Goal: Information Seeking & Learning: Learn about a topic

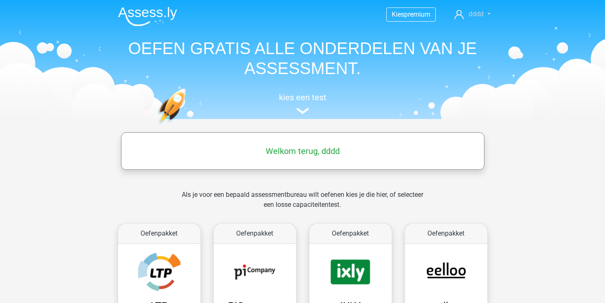
click at [471, 16] on span "dddd" at bounding box center [475, 14] width 15 height 8
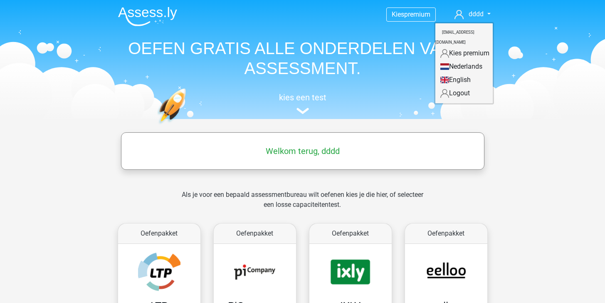
click at [366, 67] on h1 "OEFEN GRATIS ALLE ONDERDELEN VAN JE ASSESSMENT." at bounding box center [302, 58] width 382 height 40
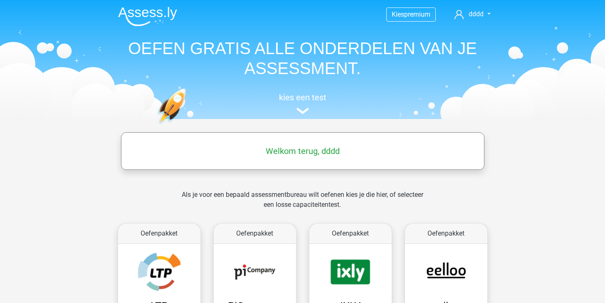
click at [293, 150] on h5 "Welkom terug, dddd" at bounding box center [302, 151] width 355 height 10
click at [305, 113] on img at bounding box center [302, 111] width 12 height 6
click at [157, 15] on img at bounding box center [147, 17] width 59 height 20
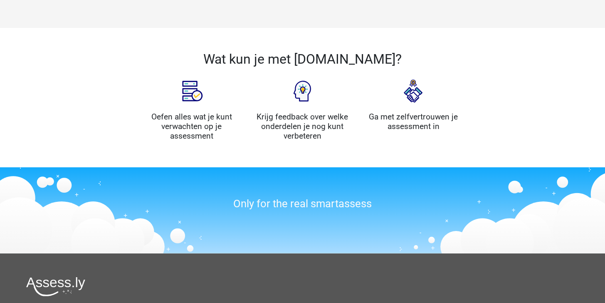
scroll to position [1016, 0]
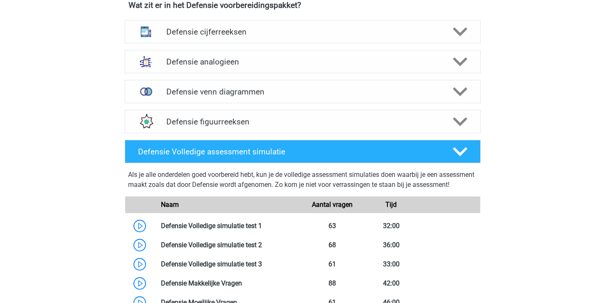
scroll to position [820, 0]
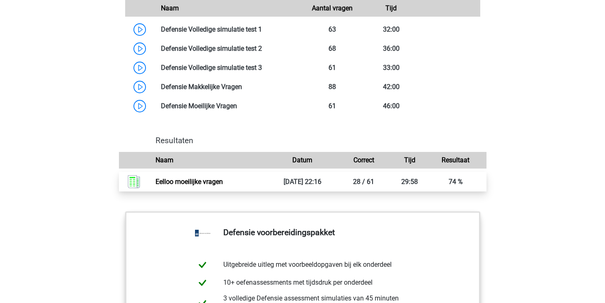
click at [223, 185] on link "Eelloo moeilijke vragen" at bounding box center [188, 181] width 67 height 8
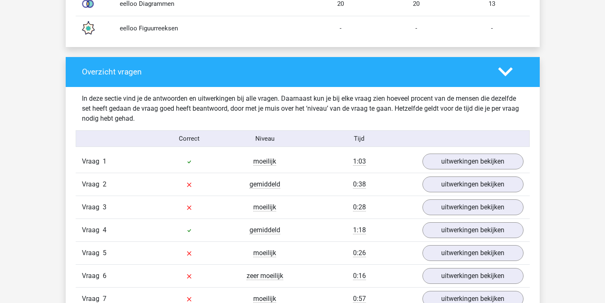
scroll to position [757, 0]
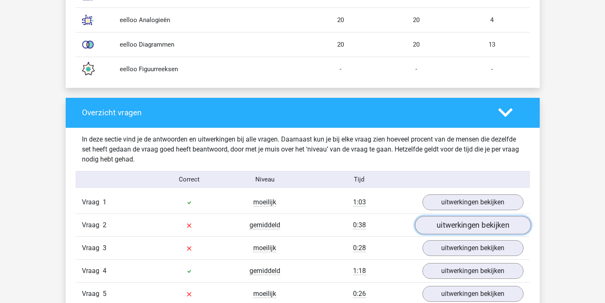
click at [438, 230] on link "uitwerkingen bekijken" at bounding box center [472, 225] width 116 height 18
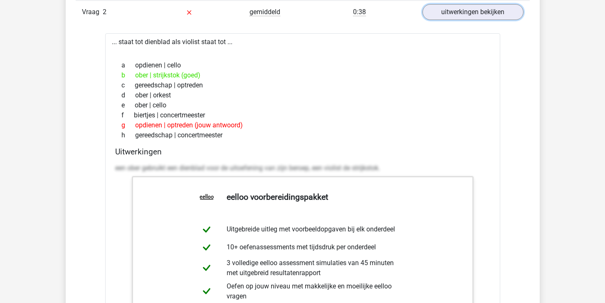
scroll to position [898, 0]
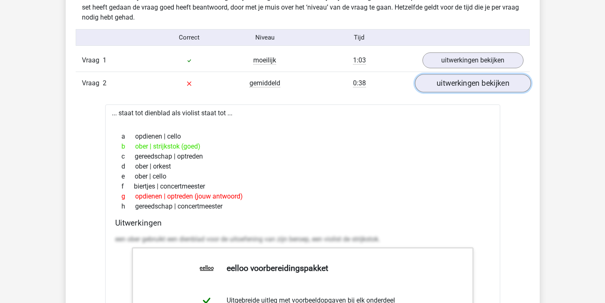
click at [472, 86] on link "uitwerkingen bekijken" at bounding box center [472, 83] width 116 height 18
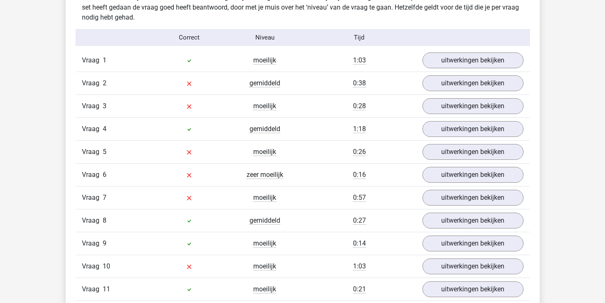
click at [459, 114] on div "Vraag 3 moeilijk 0:28 uitwerkingen bekijken" at bounding box center [303, 105] width 454 height 23
click at [460, 108] on link "uitwerkingen bekijken" at bounding box center [472, 106] width 116 height 18
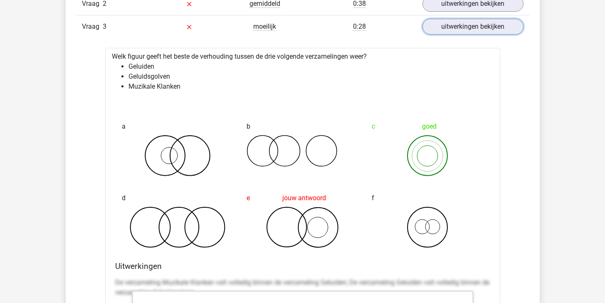
scroll to position [981, 0]
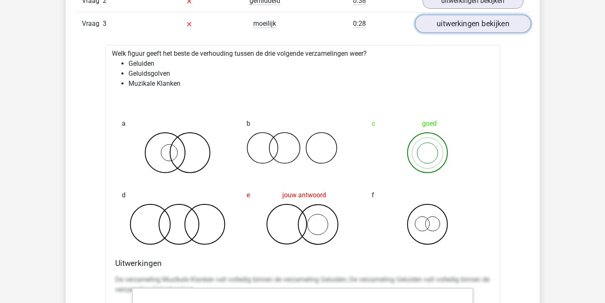
click at [433, 24] on link "uitwerkingen bekijken" at bounding box center [472, 24] width 116 height 18
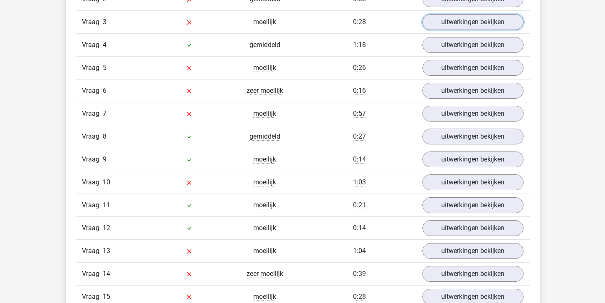
scroll to position [982, 0]
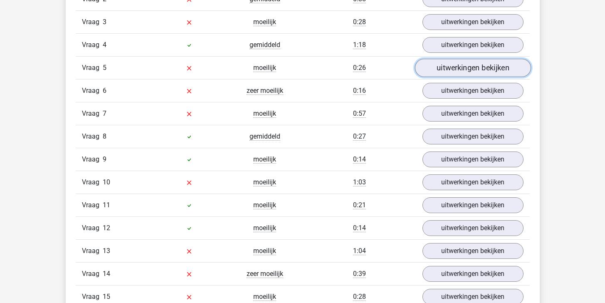
click at [441, 72] on link "uitwerkingen bekijken" at bounding box center [472, 68] width 116 height 18
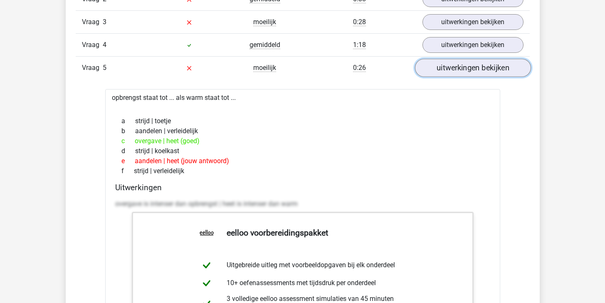
click at [441, 72] on link "uitwerkingen bekijken" at bounding box center [472, 68] width 116 height 18
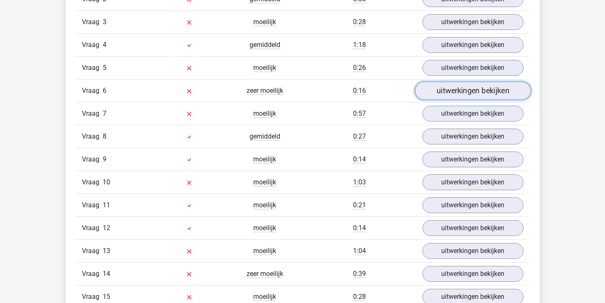
click at [437, 98] on link "uitwerkingen bekijken" at bounding box center [472, 91] width 116 height 18
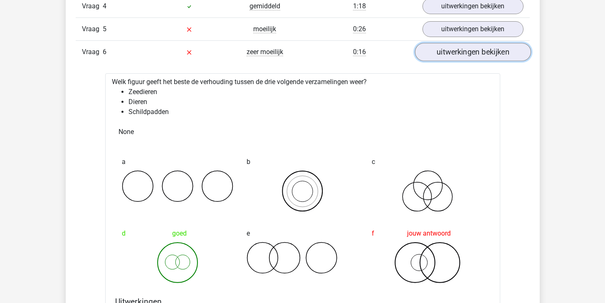
scroll to position [1021, 0]
click at [453, 54] on link "uitwerkingen bekijken" at bounding box center [472, 52] width 116 height 18
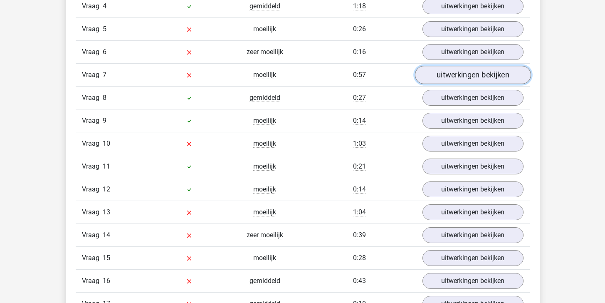
click at [448, 78] on link "uitwerkingen bekijken" at bounding box center [472, 75] width 116 height 18
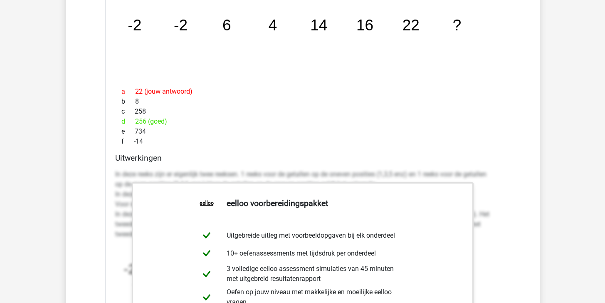
scroll to position [1049, 0]
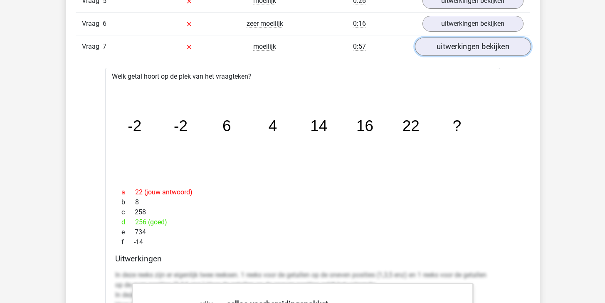
click at [458, 49] on link "uitwerkingen bekijken" at bounding box center [472, 47] width 116 height 18
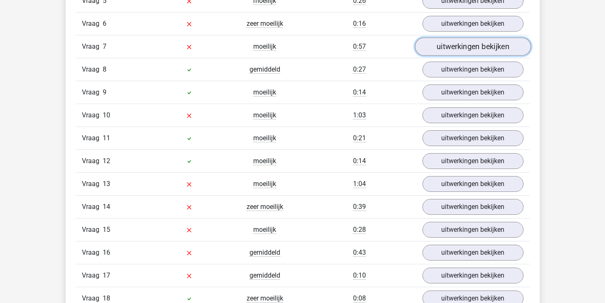
click at [451, 54] on link "uitwerkingen bekijken" at bounding box center [472, 47] width 116 height 18
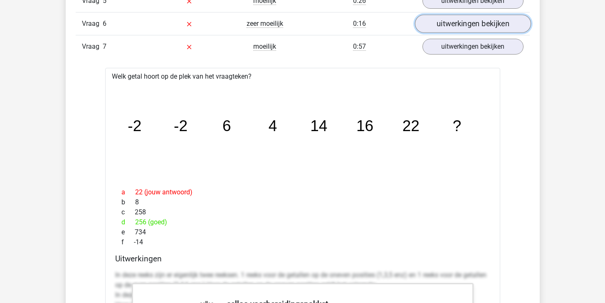
click at [461, 27] on link "uitwerkingen bekijken" at bounding box center [472, 24] width 116 height 18
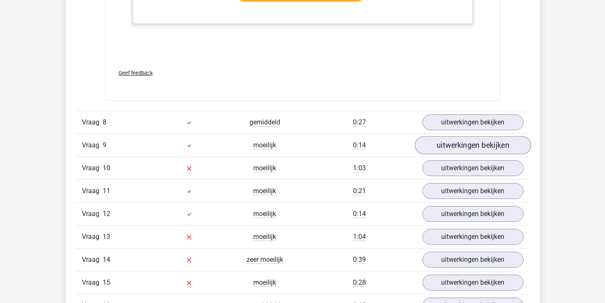
scroll to position [2047, 0]
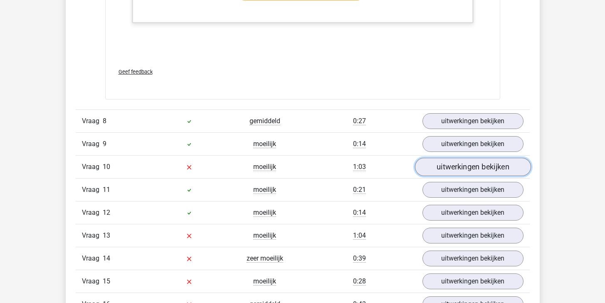
click at [449, 167] on link "uitwerkingen bekijken" at bounding box center [472, 167] width 116 height 18
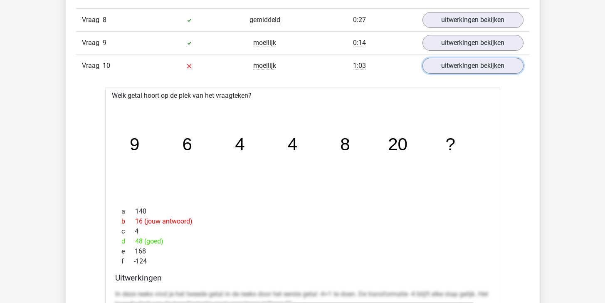
scroll to position [2194, 0]
